Goal: Check status: Check status

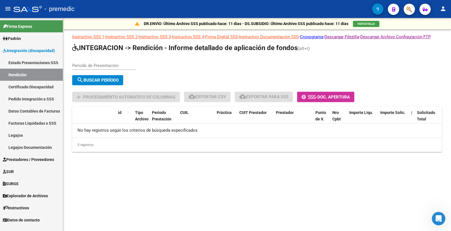
scroll to position [635, 0]
click at [31, 63] on link "Estado Presentaciones SSS" at bounding box center [31, 63] width 63 height 12
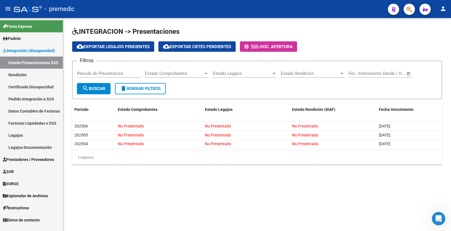
click at [19, 40] on span "Padrón" at bounding box center [12, 38] width 18 height 6
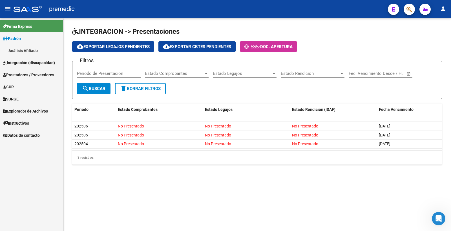
click at [18, 51] on link "Análisis Afiliado" at bounding box center [31, 51] width 63 height 12
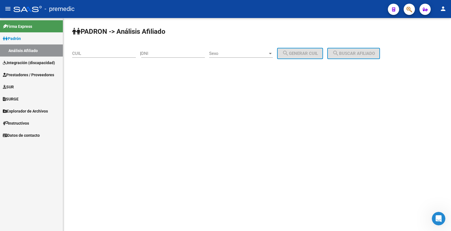
click at [180, 55] on input "DNI" at bounding box center [173, 53] width 64 height 5
type input "58929768"
click at [247, 47] on div "Sexo Sexo" at bounding box center [241, 52] width 64 height 12
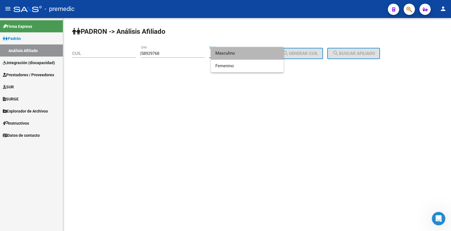
click at [245, 57] on span "Masculino" at bounding box center [247, 53] width 64 height 13
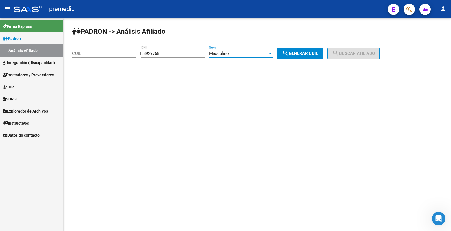
click at [313, 54] on span "search Generar CUIL" at bounding box center [300, 53] width 36 height 5
type input "20-58929768-8"
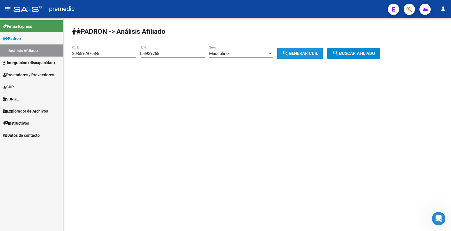
click at [365, 54] on span "search Buscar afiliado" at bounding box center [353, 53] width 43 height 5
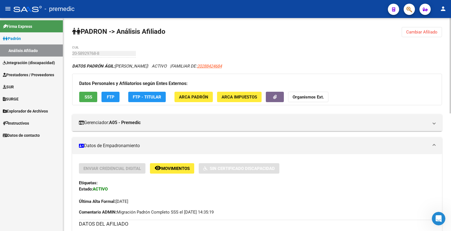
click at [110, 97] on span "FTP" at bounding box center [111, 97] width 8 height 5
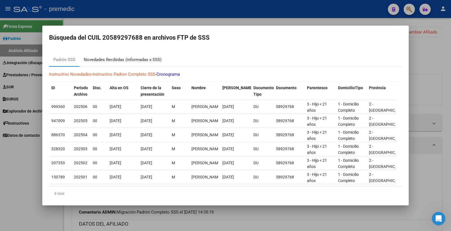
click at [153, 58] on div "Novedades Recibidas (informadas x SSS)" at bounding box center [123, 60] width 78 height 6
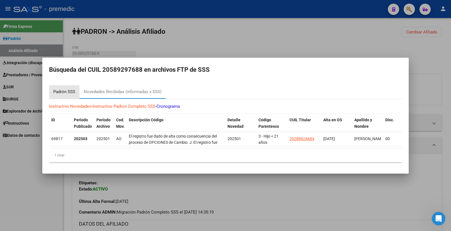
click at [68, 91] on div "Padrón SSS" at bounding box center [64, 92] width 22 height 6
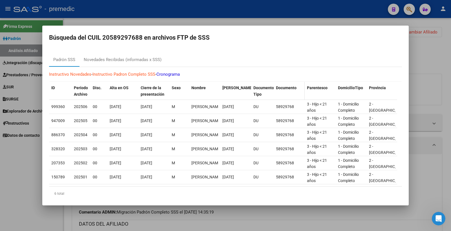
drag, startPoint x: 266, startPoint y: 63, endPoint x: 286, endPoint y: 86, distance: 30.2
click at [266, 63] on div "Padrón SSS Novedades Recibidas (informadas x SSS)" at bounding box center [225, 60] width 353 height 14
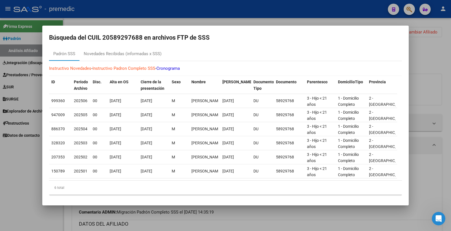
scroll to position [10, 0]
click at [444, 68] on div at bounding box center [225, 115] width 451 height 231
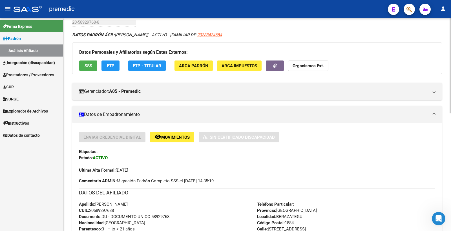
scroll to position [0, 0]
